Goal: Transaction & Acquisition: Purchase product/service

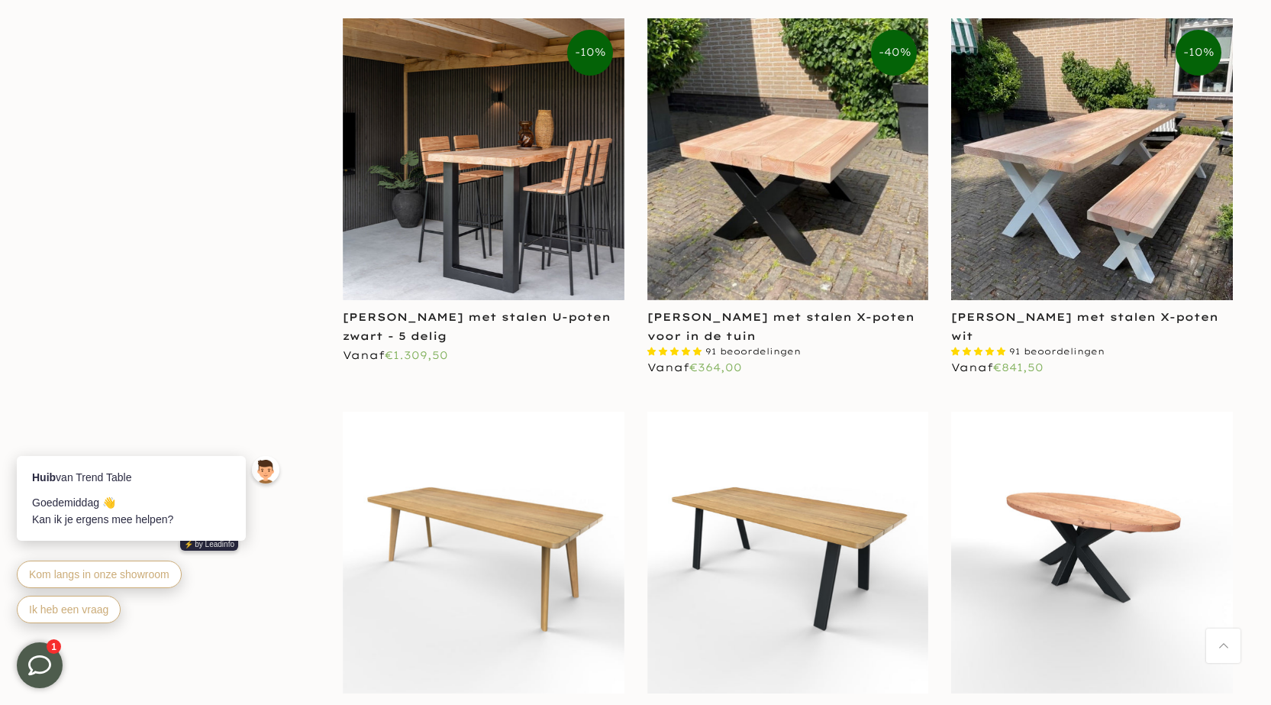
scroll to position [1756, 0]
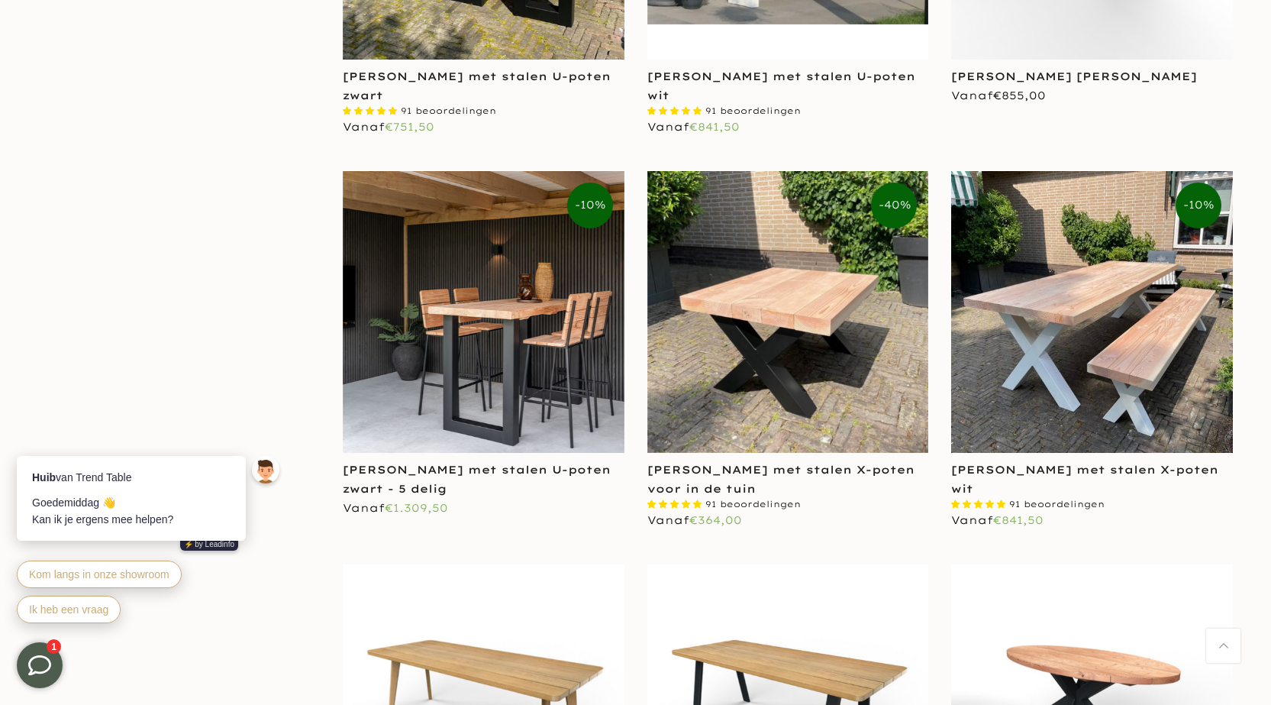
click at [773, 373] on img at bounding box center [788, 312] width 282 height 282
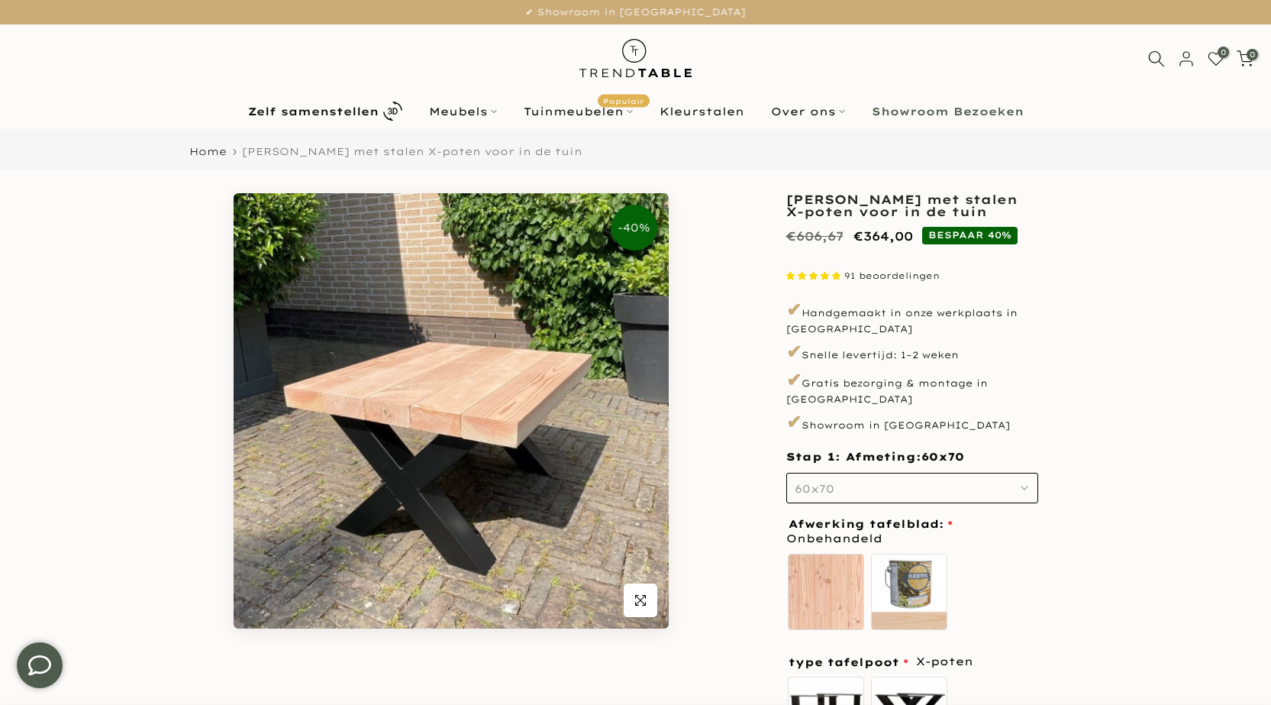
click at [1023, 488] on use "button" at bounding box center [1024, 487] width 6 height 3
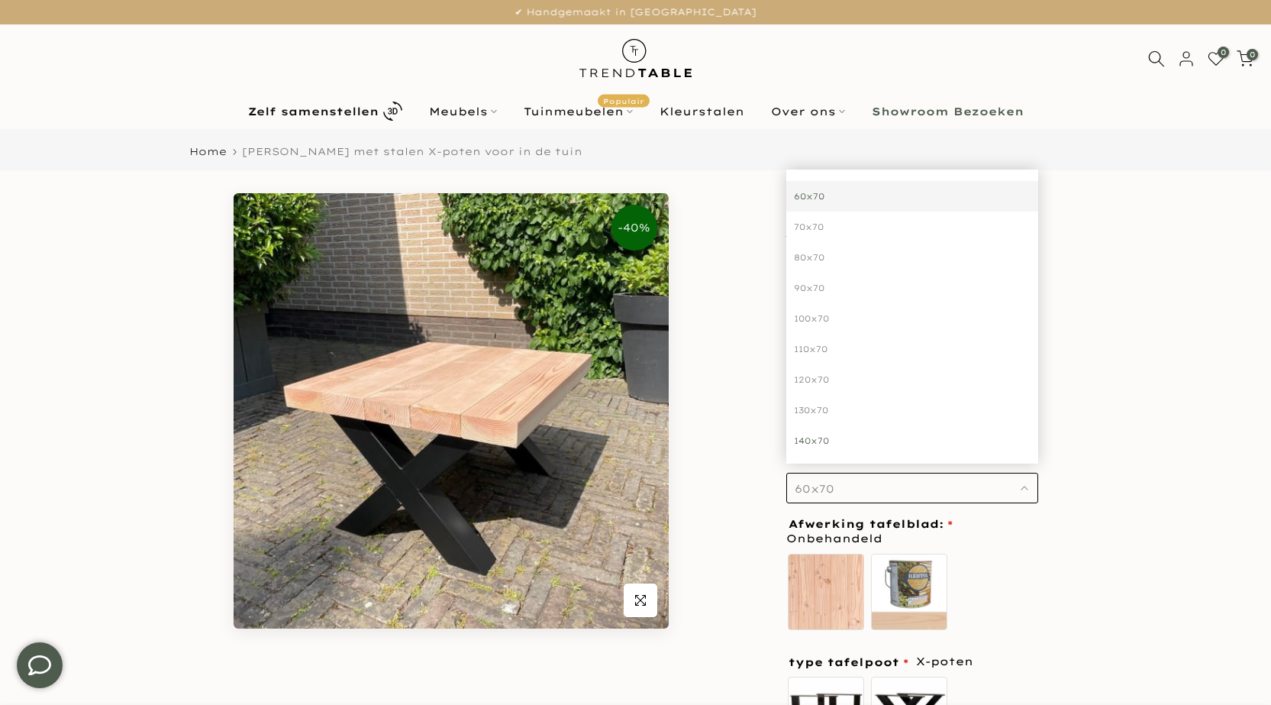
scroll to position [4, 0]
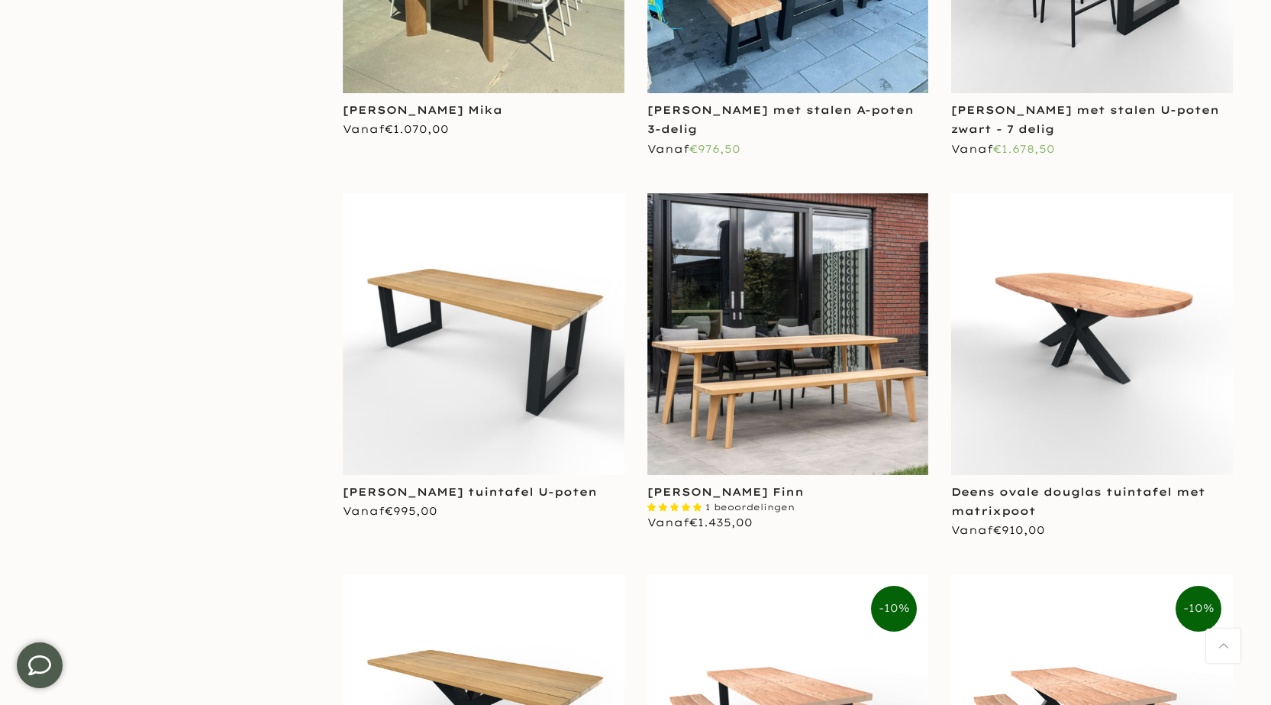
scroll to position [3053, 0]
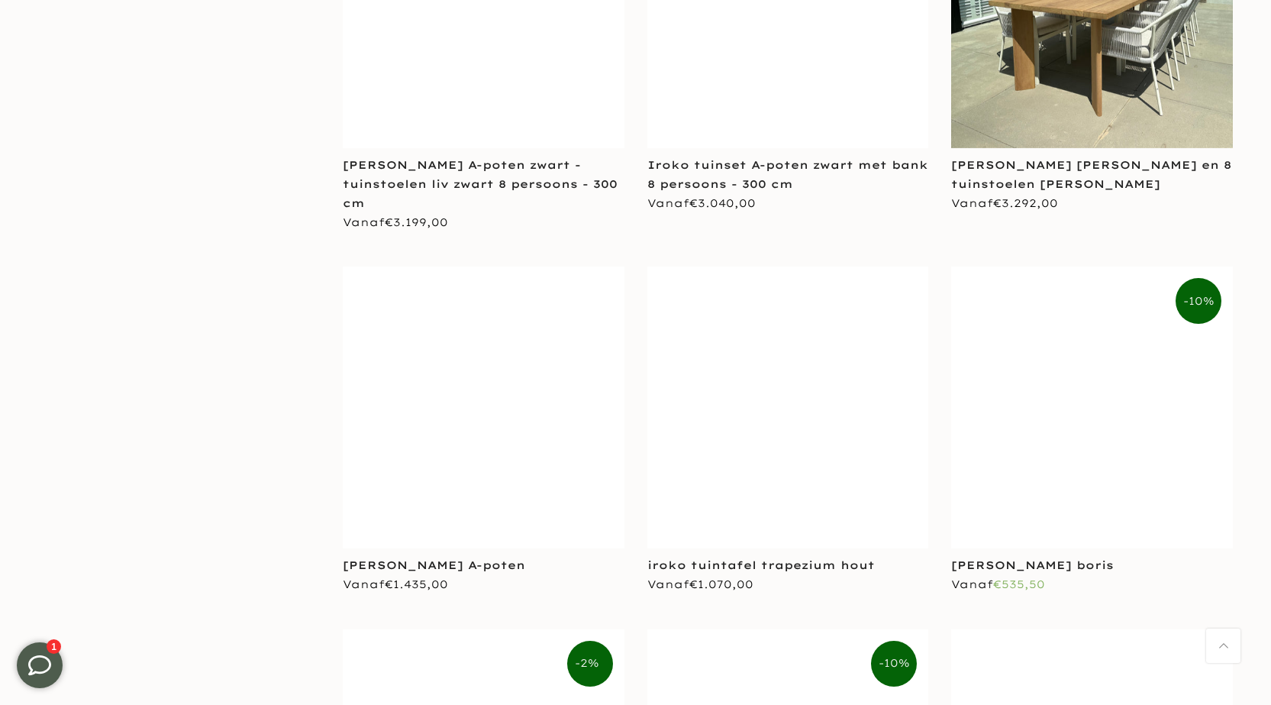
scroll to position [5496, 0]
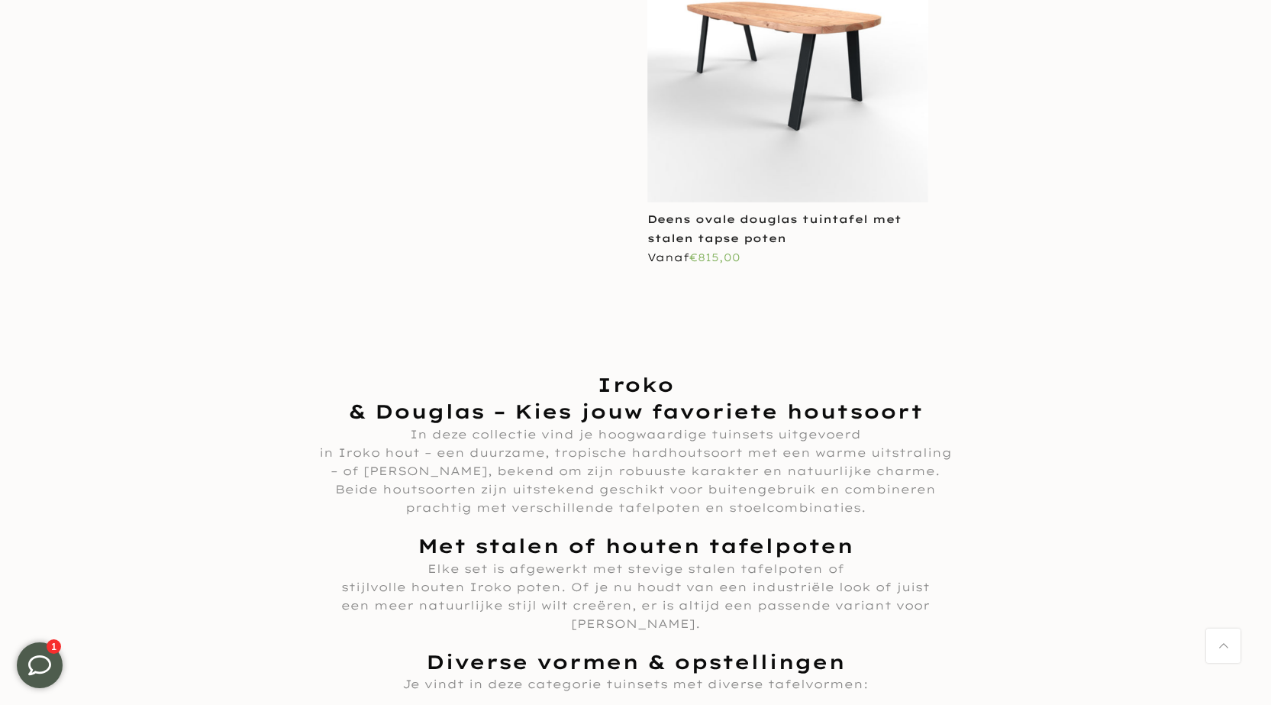
scroll to position [6488, 0]
